Goal: Use online tool/utility: Utilize a website feature to perform a specific function

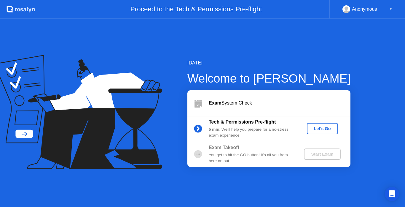
click at [324, 127] on div "Let's Go" at bounding box center [322, 128] width 26 height 5
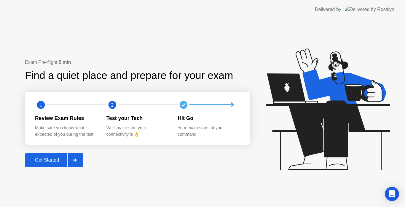
click at [52, 157] on div "Get Started" at bounding box center [47, 159] width 41 height 5
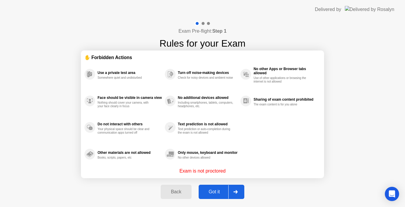
click at [220, 193] on div "Got it" at bounding box center [214, 191] width 28 height 5
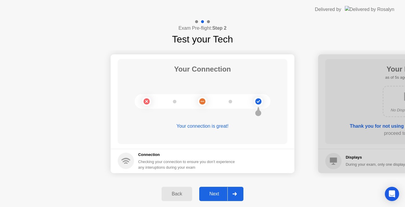
click at [221, 192] on div "Next" at bounding box center [214, 193] width 26 height 5
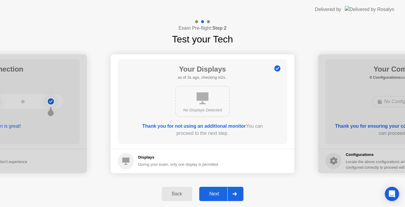
click at [218, 194] on div "Next" at bounding box center [214, 193] width 26 height 5
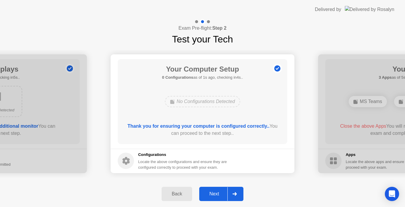
click at [216, 194] on div "Next" at bounding box center [214, 193] width 26 height 5
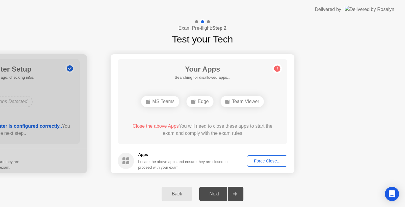
click at [267, 160] on div "Force Close..." at bounding box center [267, 160] width 36 height 5
